Goal: Task Accomplishment & Management: Manage account settings

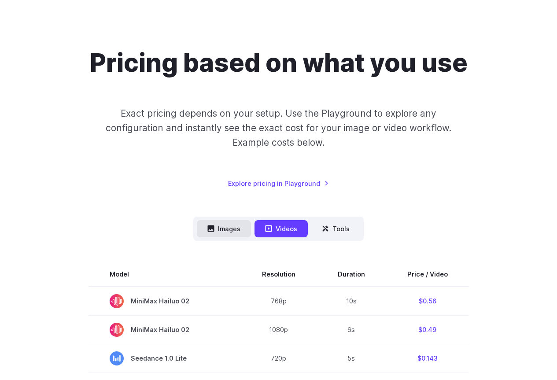
click at [232, 232] on button "Images" at bounding box center [224, 228] width 54 height 17
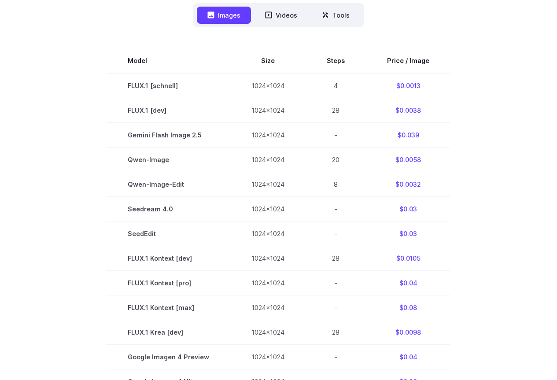
scroll to position [280, 0]
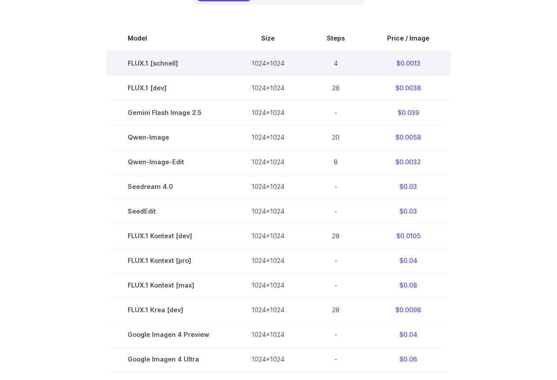
click at [318, 70] on td "4" at bounding box center [336, 63] width 60 height 25
click at [160, 70] on td "FLUX.1 [schnell]" at bounding box center [169, 63] width 124 height 25
click at [174, 66] on td "FLUX.1 [schnell]" at bounding box center [169, 63] width 124 height 25
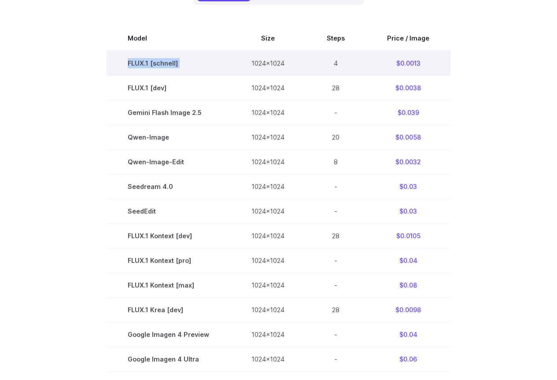
click at [174, 66] on td "FLUX.1 [schnell]" at bounding box center [169, 63] width 124 height 25
click at [189, 67] on td "FLUX.1 [schnell]" at bounding box center [169, 63] width 124 height 25
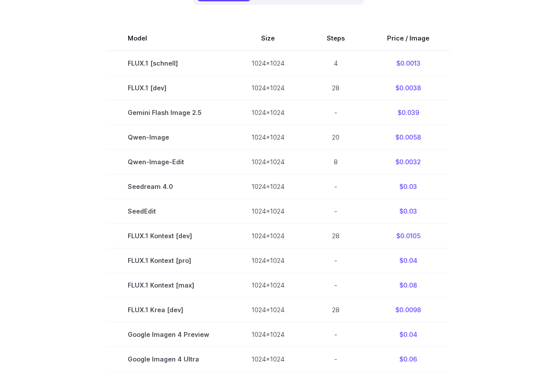
scroll to position [0, 0]
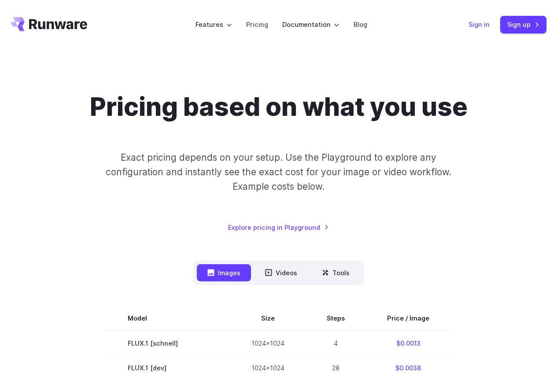
click at [479, 24] on link "Sign in" at bounding box center [479, 24] width 21 height 10
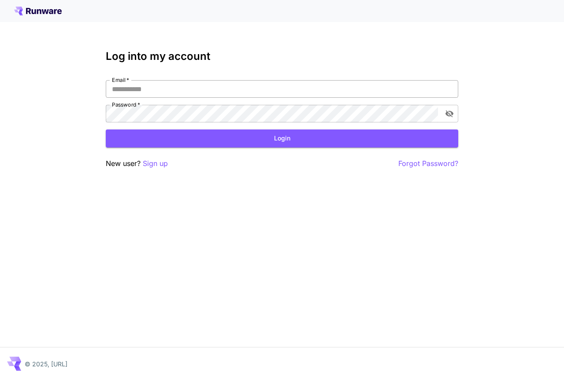
click at [182, 90] on input "Email   *" at bounding box center [282, 89] width 352 height 18
type input "**********"
click at [453, 112] on icon "toggle password visibility" at bounding box center [449, 113] width 9 height 9
click at [417, 143] on button "Login" at bounding box center [282, 139] width 352 height 18
click at [270, 141] on button "Login" at bounding box center [282, 139] width 352 height 18
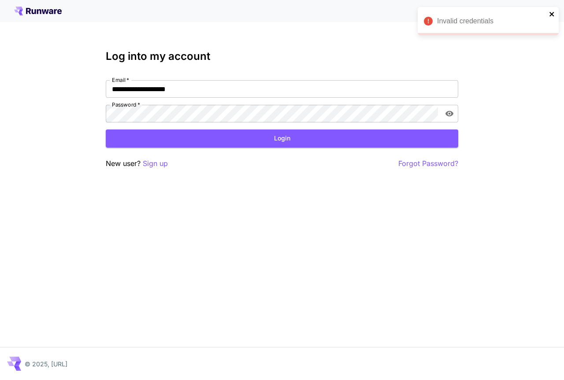
click at [552, 12] on icon "close" at bounding box center [552, 14] width 6 height 7
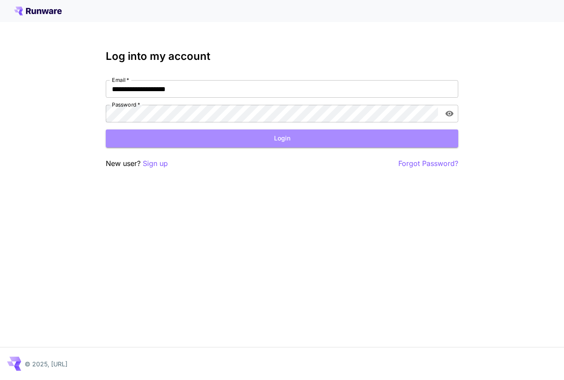
click at [321, 144] on button "Login" at bounding box center [282, 139] width 352 height 18
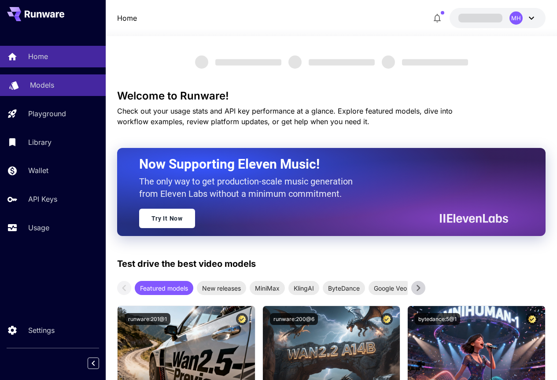
click at [38, 82] on p "Models" at bounding box center [42, 85] width 24 height 11
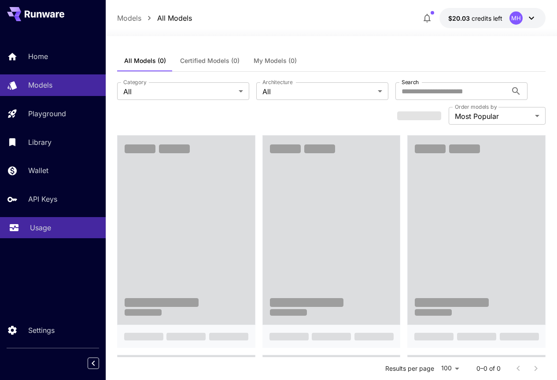
click at [30, 227] on p "Usage" at bounding box center [40, 227] width 21 height 11
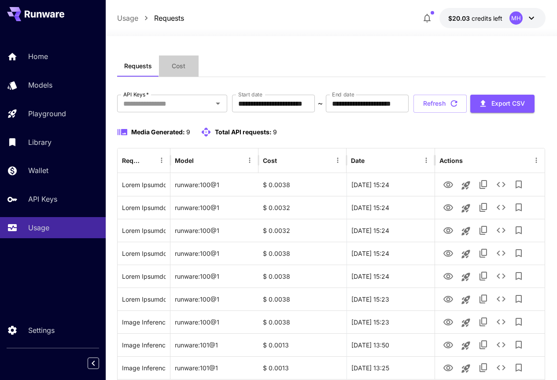
click at [179, 69] on span "Cost" at bounding box center [179, 66] width 14 height 8
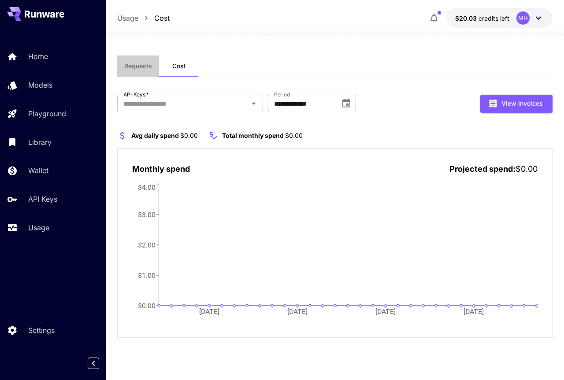
click at [139, 63] on span "Requests" at bounding box center [138, 66] width 28 height 8
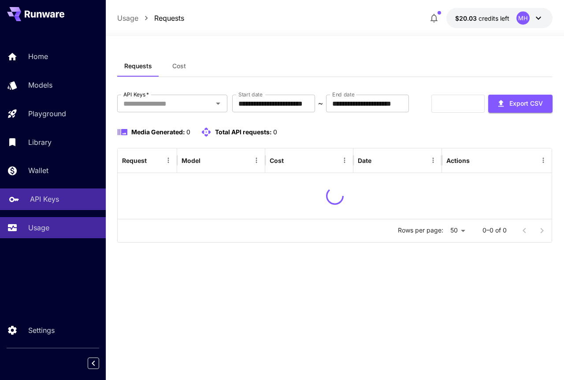
click at [36, 204] on p "API Keys" at bounding box center [44, 199] width 29 height 11
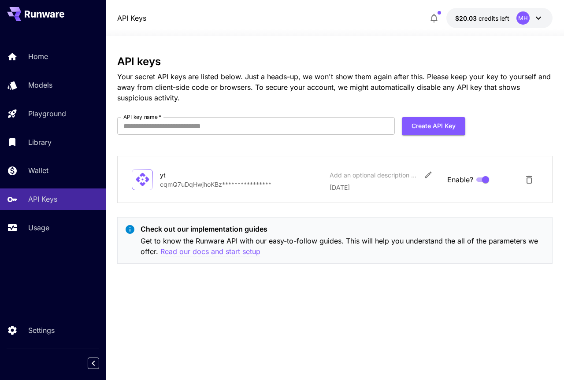
click at [233, 255] on p "Read our docs and start setup" at bounding box center [210, 251] width 100 height 11
